Goal: Entertainment & Leisure: Browse casually

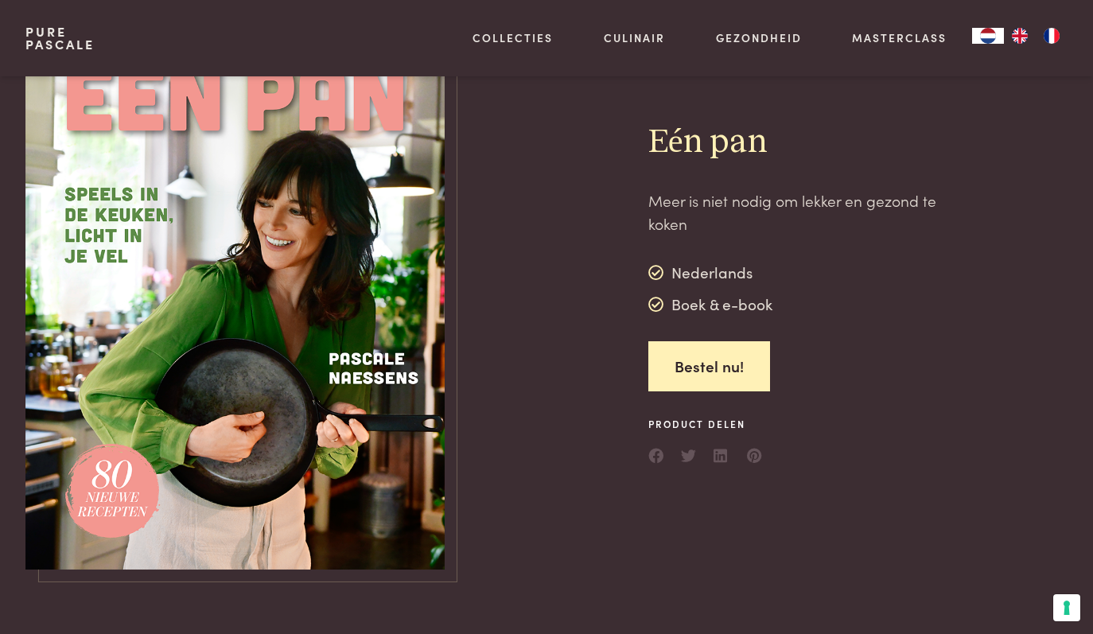
scroll to position [53, 0]
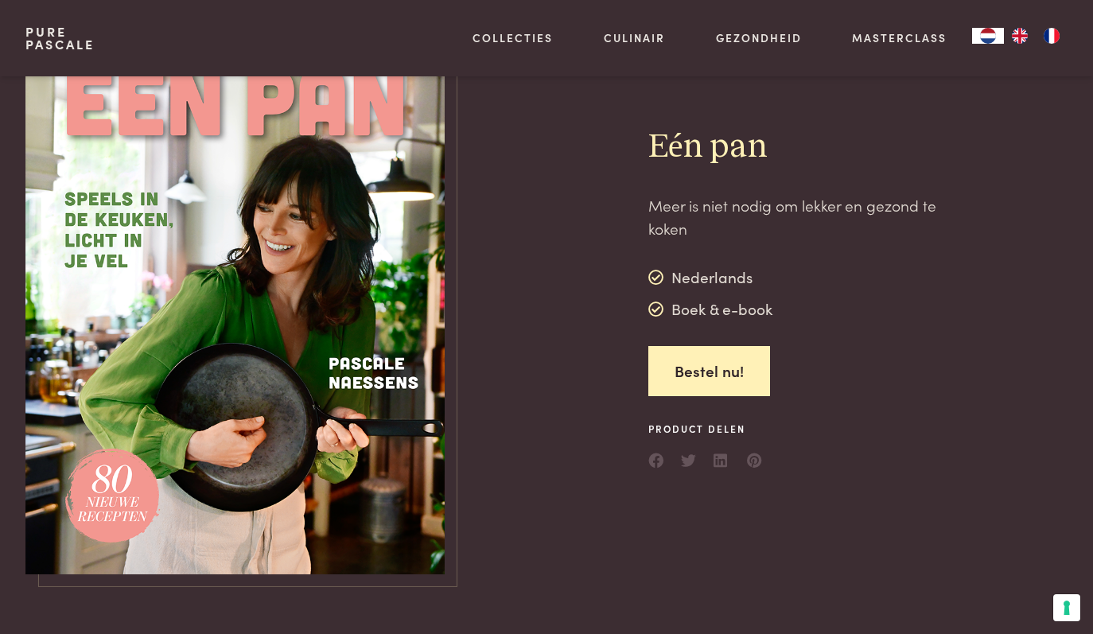
click at [696, 302] on div "Boek & e-book" at bounding box center [711, 310] width 125 height 24
click at [682, 273] on div "Nederlands" at bounding box center [711, 278] width 125 height 24
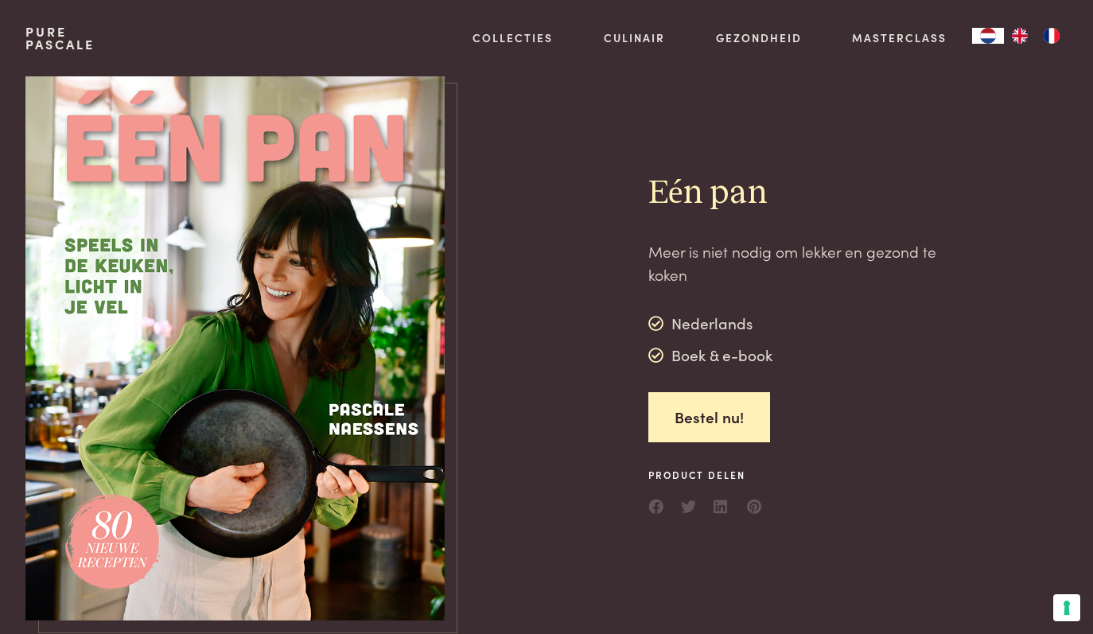
scroll to position [0, 0]
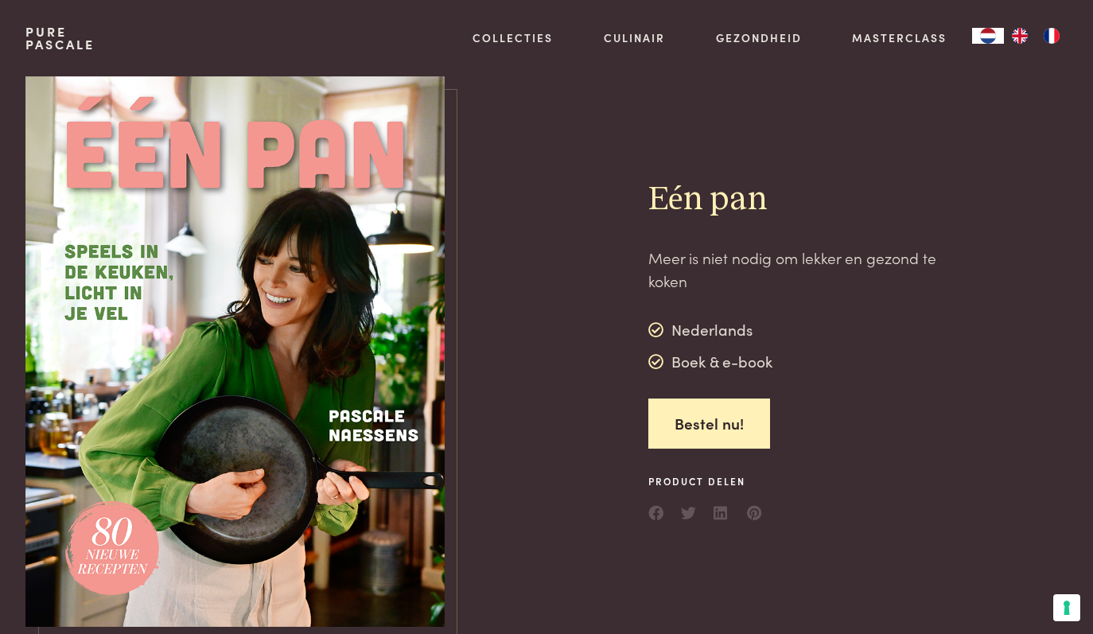
click at [62, 39] on link "Pure Pascale" at bounding box center [59, 37] width 69 height 25
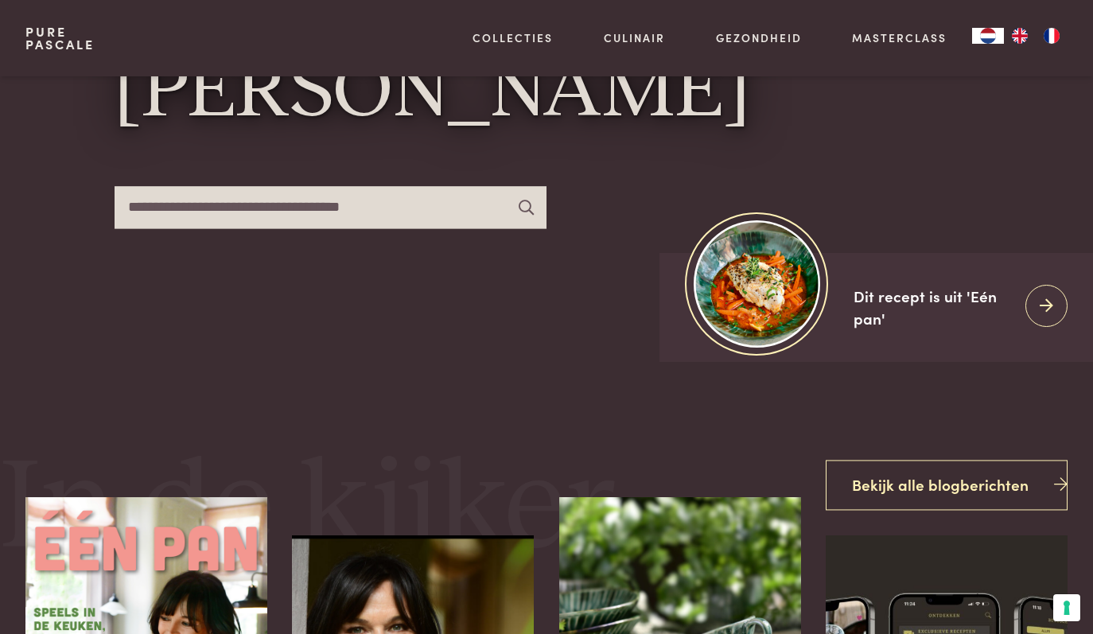
scroll to position [254, 0]
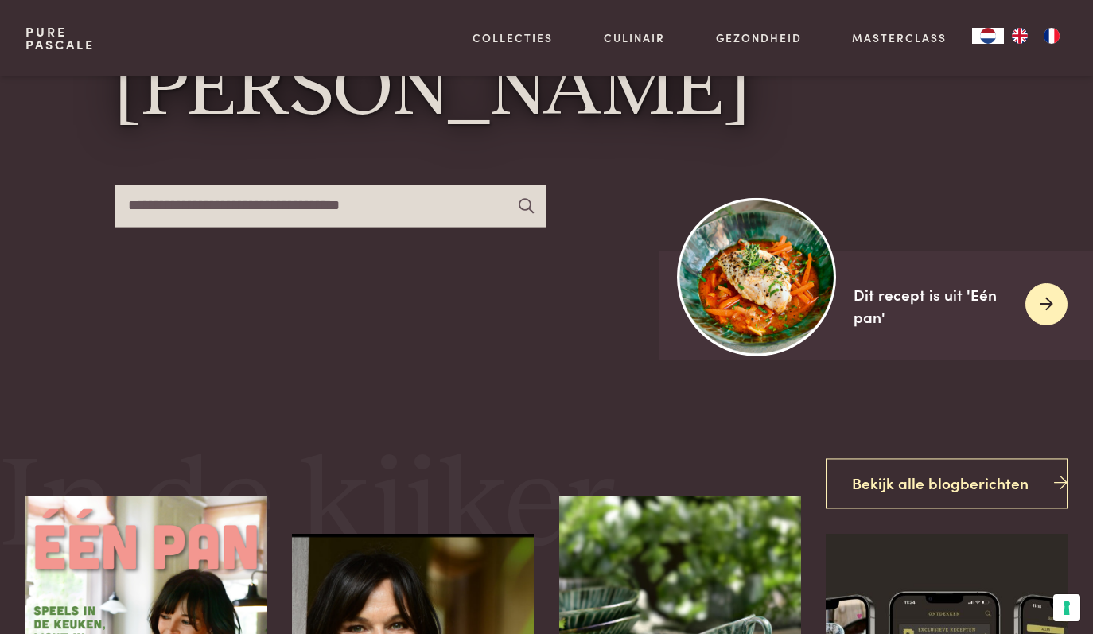
click at [753, 302] on img at bounding box center [757, 276] width 158 height 158
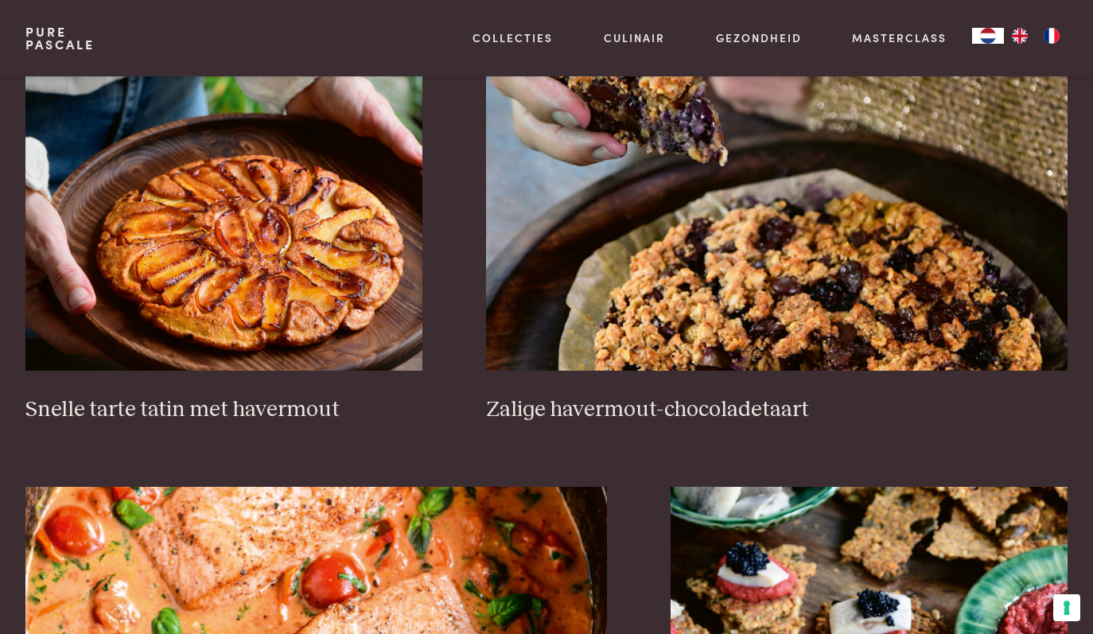
scroll to position [2267, 0]
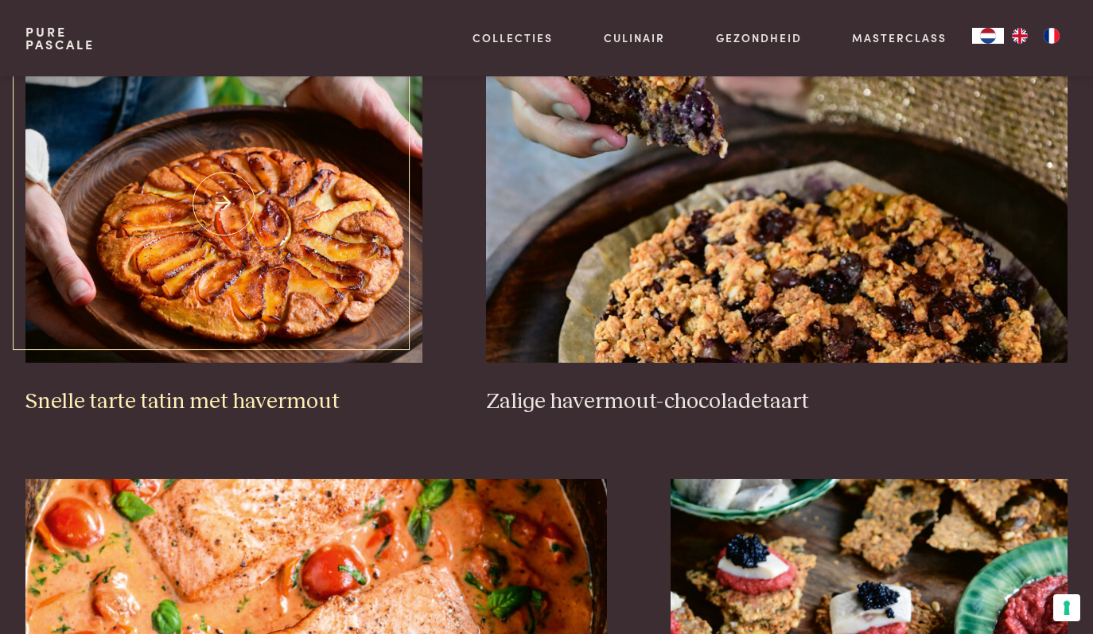
click at [227, 324] on img at bounding box center [223, 204] width 397 height 318
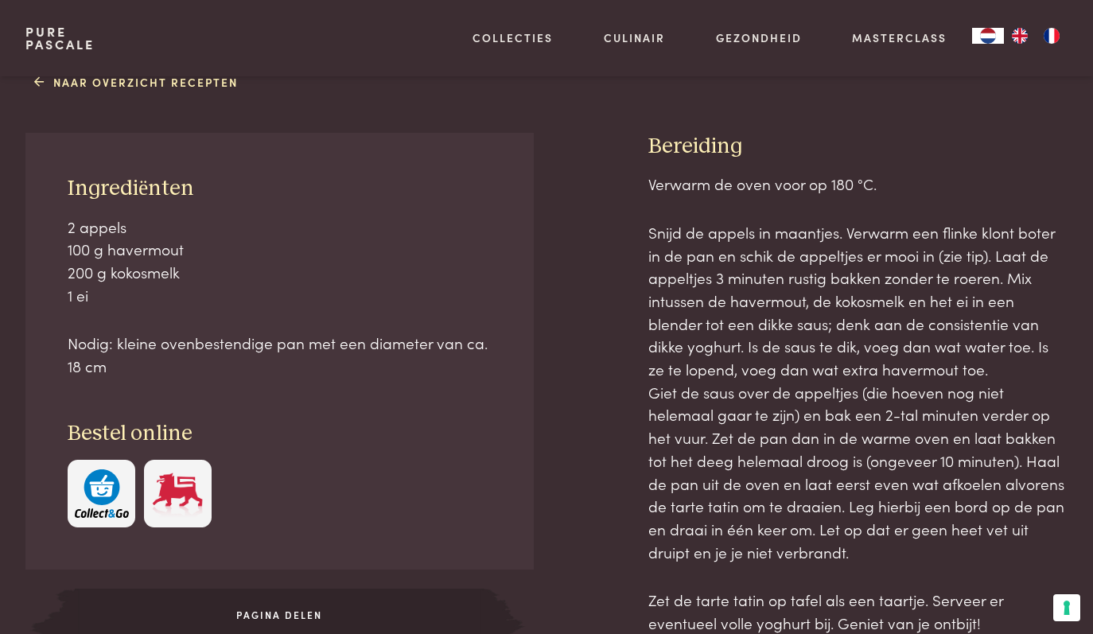
scroll to position [591, 0]
